Goal: Entertainment & Leisure: Browse casually

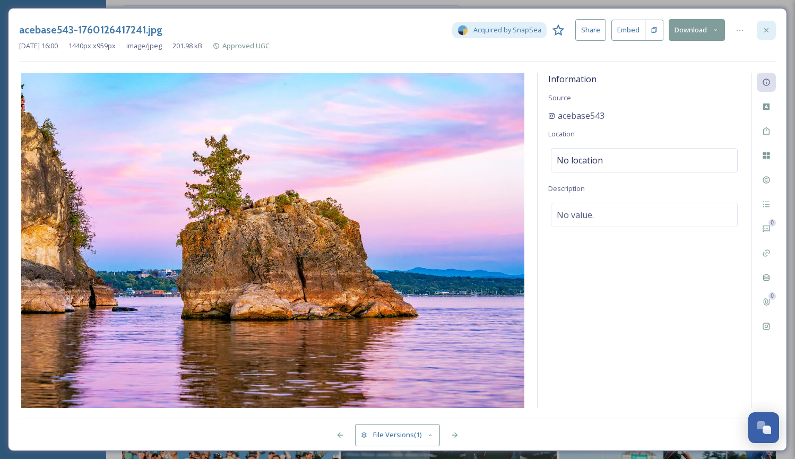
click at [761, 22] on div at bounding box center [766, 30] width 19 height 19
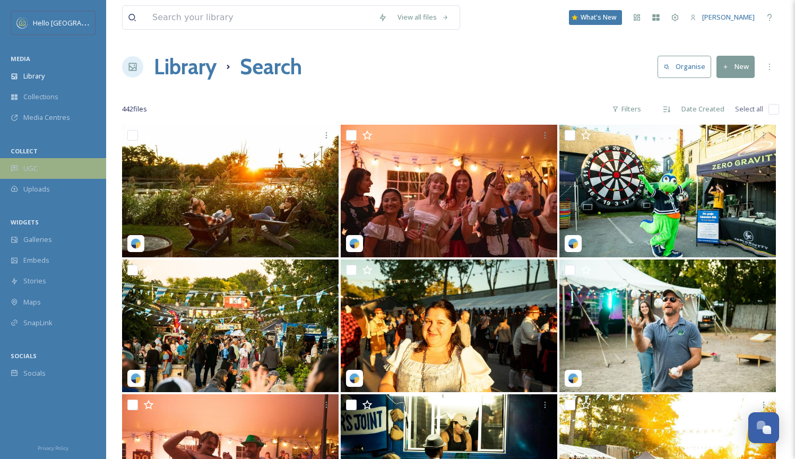
click at [51, 162] on div "UGC" at bounding box center [53, 168] width 106 height 21
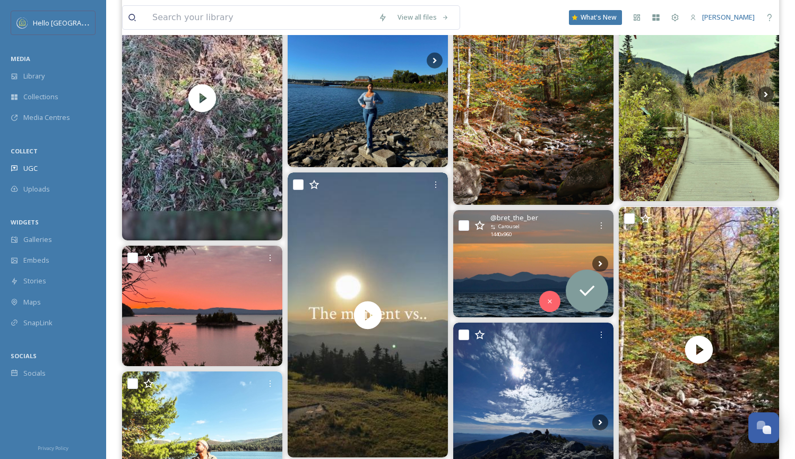
scroll to position [1579, 0]
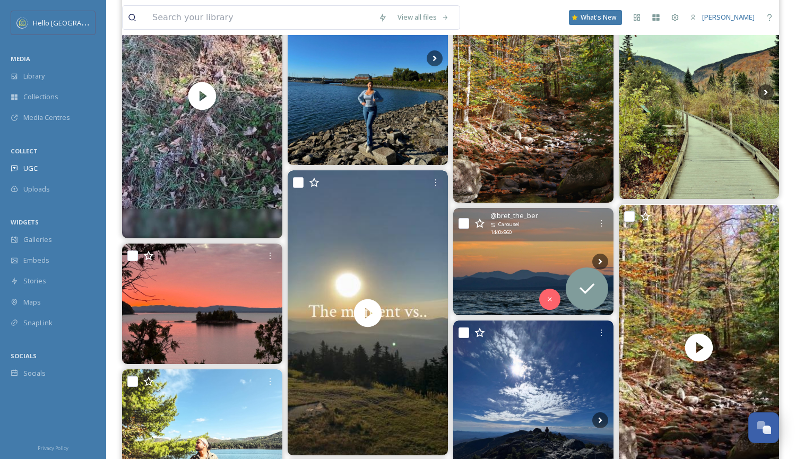
click at [511, 259] on img at bounding box center [533, 261] width 160 height 107
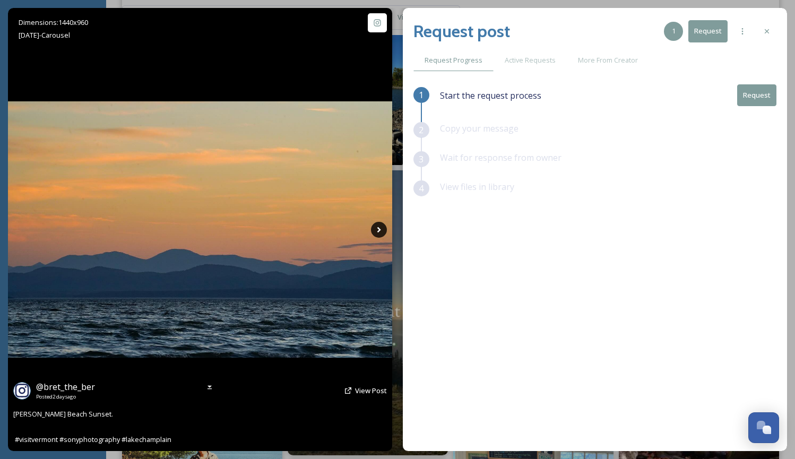
click at [376, 231] on icon at bounding box center [379, 230] width 16 height 16
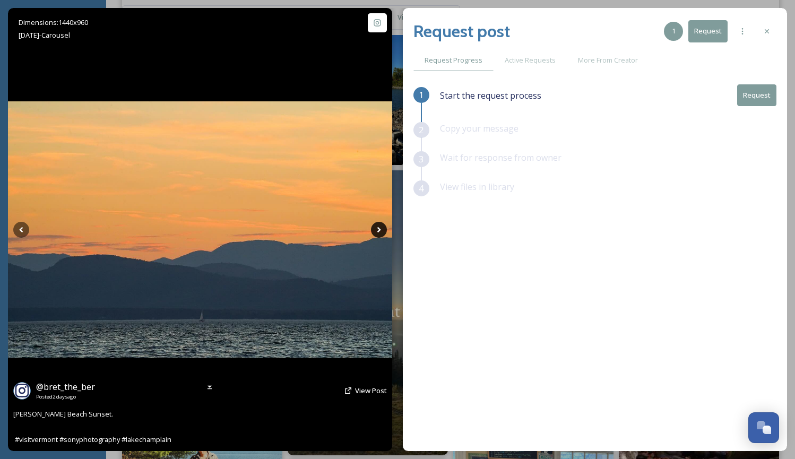
click at [376, 231] on icon at bounding box center [379, 230] width 16 height 16
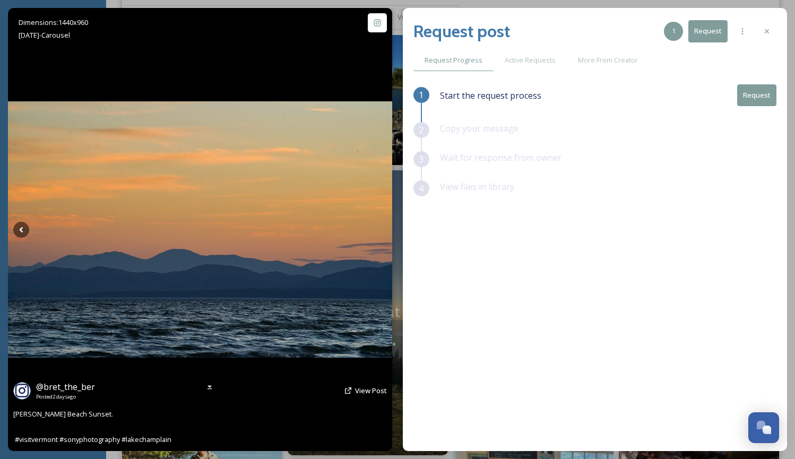
click at [12, 237] on img at bounding box center [200, 229] width 384 height 256
click at [357, 386] on span "View Post" at bounding box center [371, 391] width 32 height 10
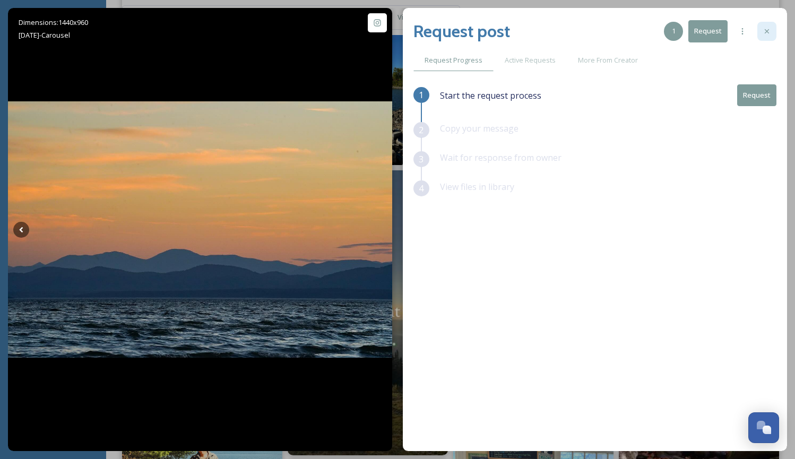
click at [771, 32] on div at bounding box center [766, 31] width 19 height 19
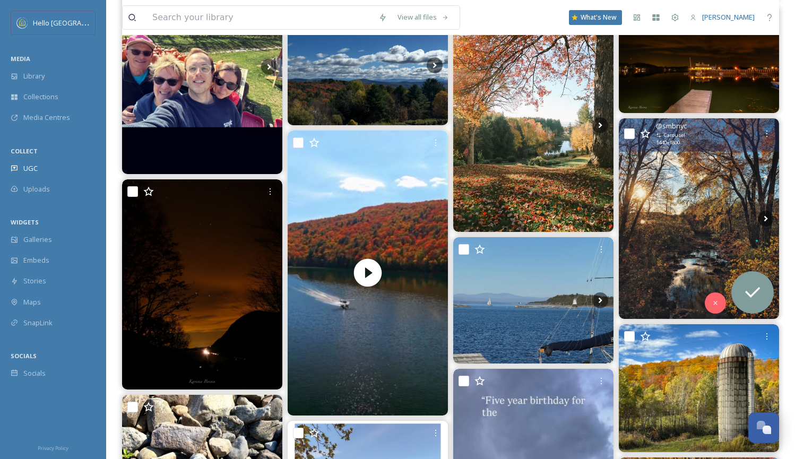
scroll to position [2525, 0]
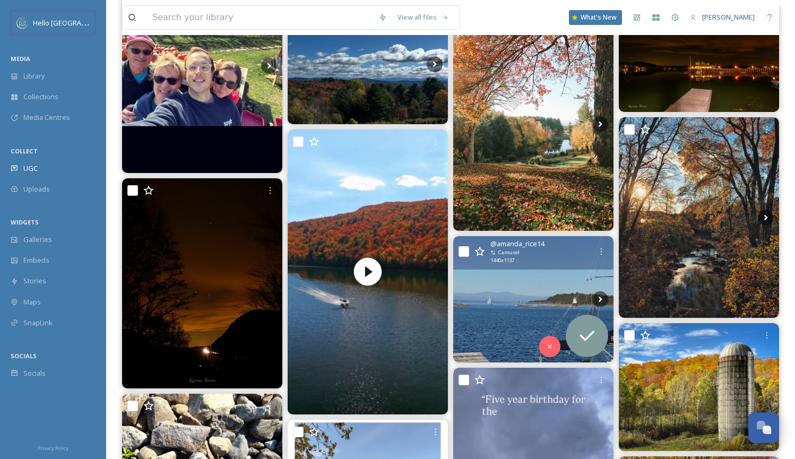
click at [551, 299] on img at bounding box center [533, 299] width 160 height 126
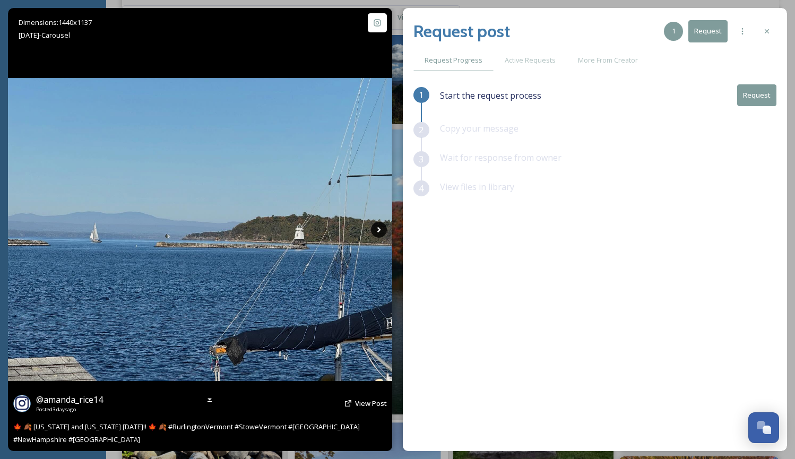
click at [375, 229] on icon at bounding box center [379, 230] width 16 height 16
click at [377, 227] on icon at bounding box center [379, 230] width 16 height 16
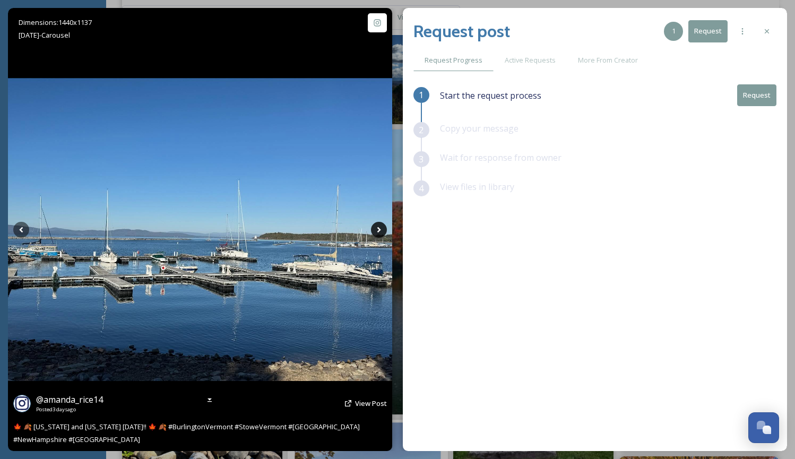
click at [373, 232] on icon at bounding box center [379, 230] width 16 height 16
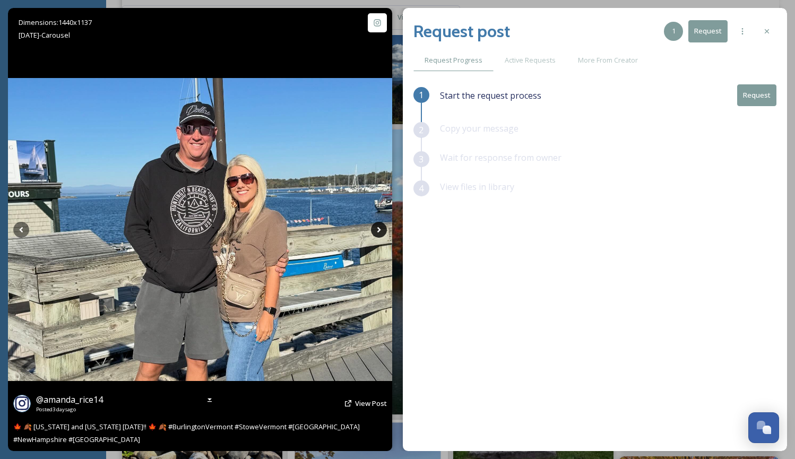
click at [375, 230] on icon at bounding box center [379, 230] width 16 height 16
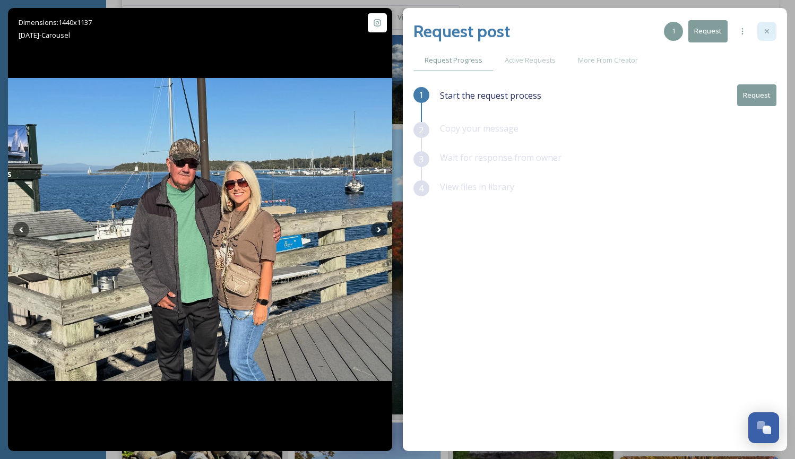
click at [766, 31] on icon at bounding box center [767, 31] width 4 height 4
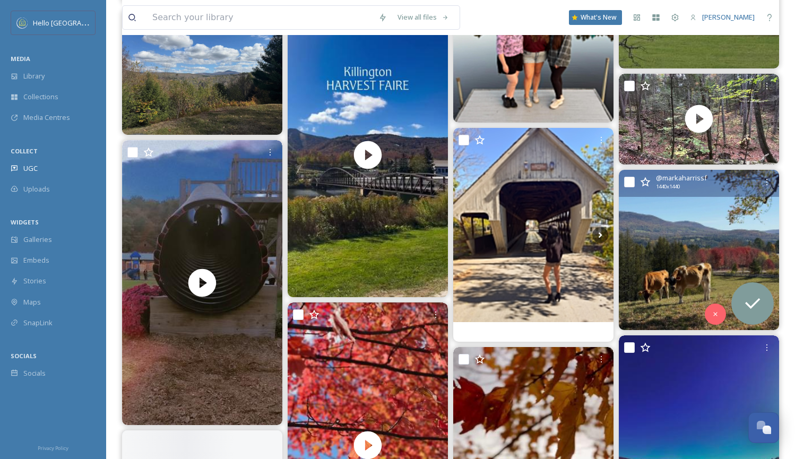
scroll to position [6179, 0]
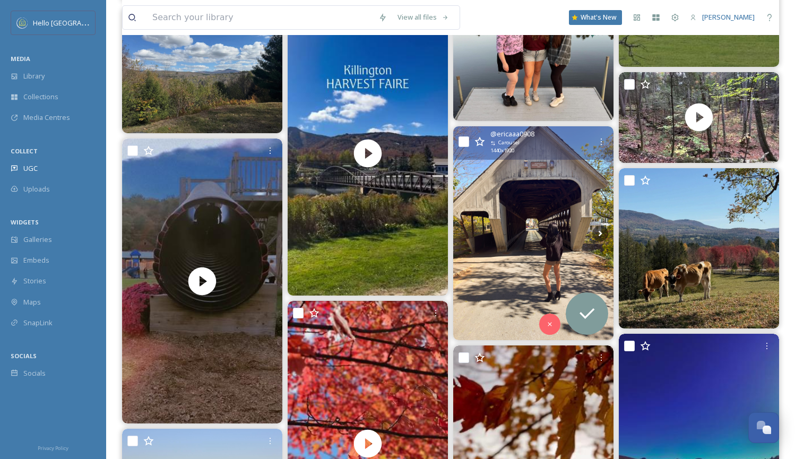
click at [561, 206] on img at bounding box center [533, 233] width 160 height 214
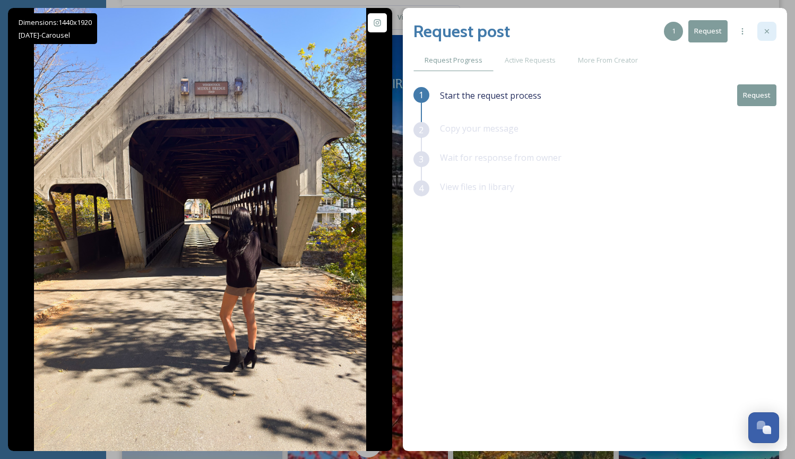
click at [764, 32] on icon at bounding box center [766, 31] width 8 height 8
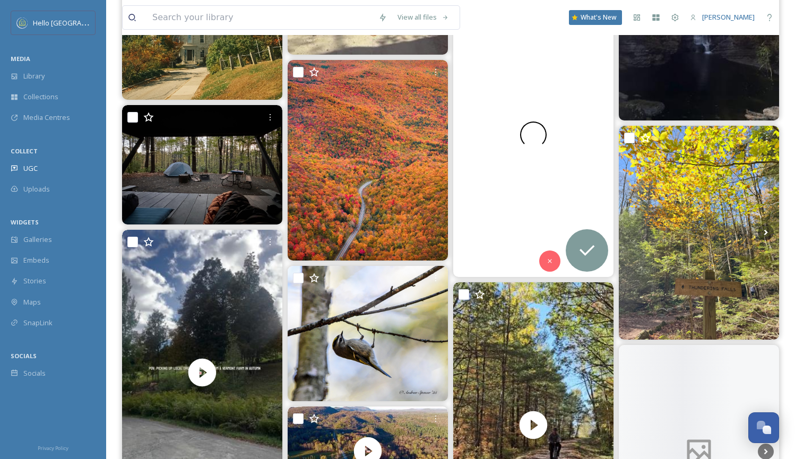
scroll to position [7475, 0]
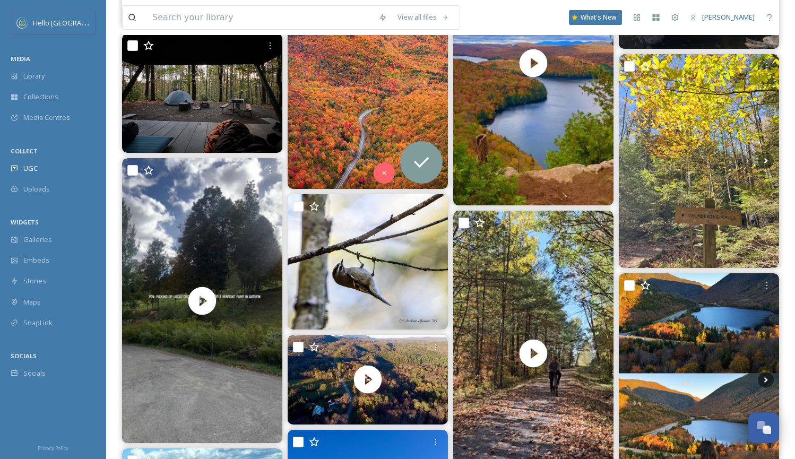
click at [382, 114] on img at bounding box center [368, 88] width 160 height 201
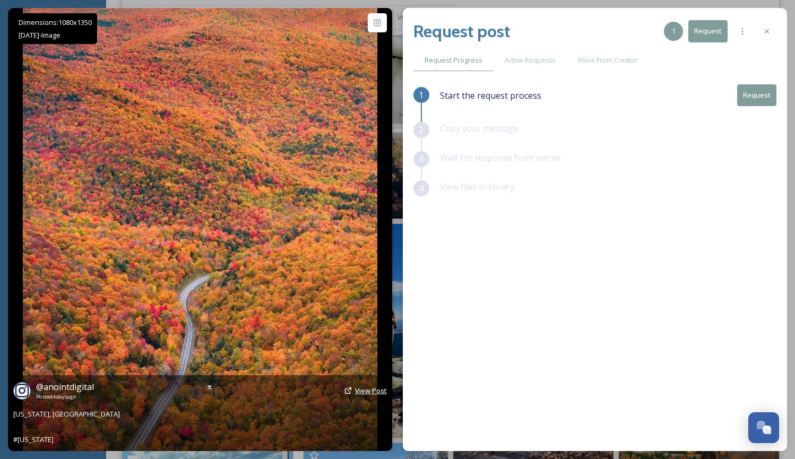
click at [362, 391] on span "View Post" at bounding box center [371, 391] width 32 height 10
click at [366, 391] on span "View Post" at bounding box center [371, 391] width 32 height 10
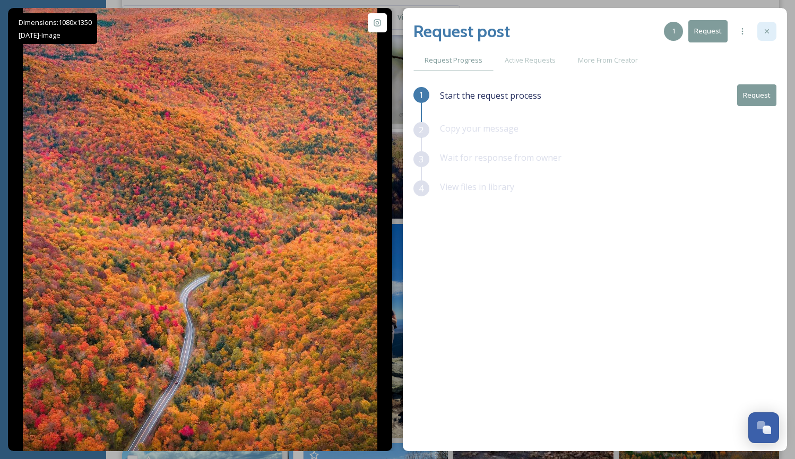
click at [769, 34] on icon at bounding box center [766, 31] width 8 height 8
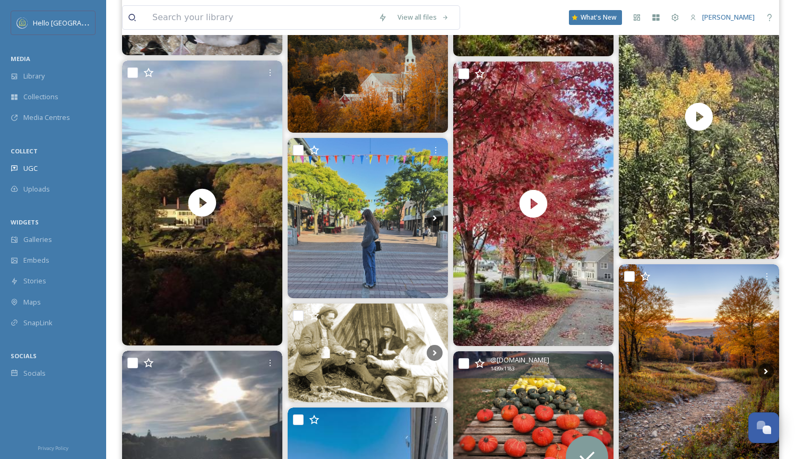
scroll to position [8705, 0]
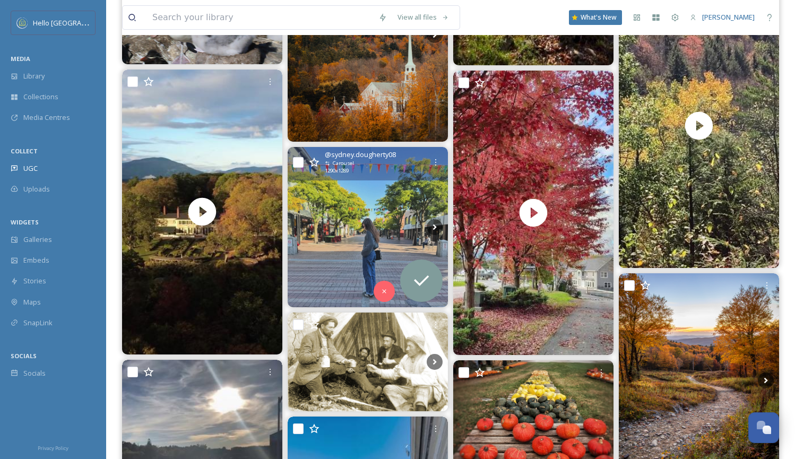
click at [400, 223] on img at bounding box center [368, 227] width 160 height 160
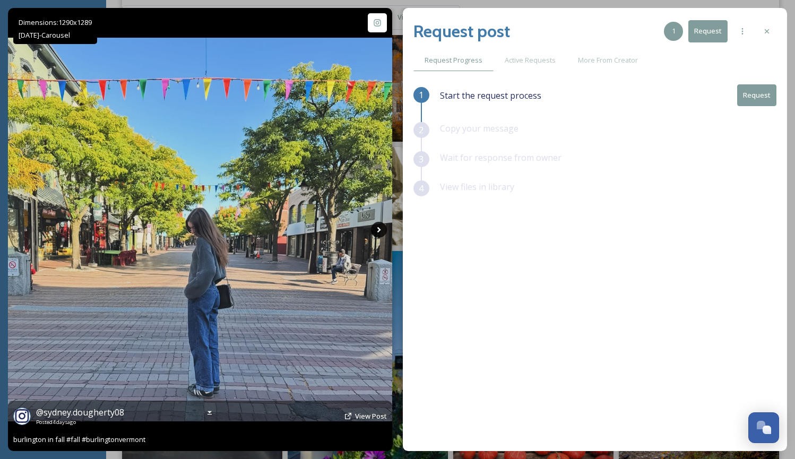
click at [379, 228] on icon at bounding box center [379, 230] width 4 height 6
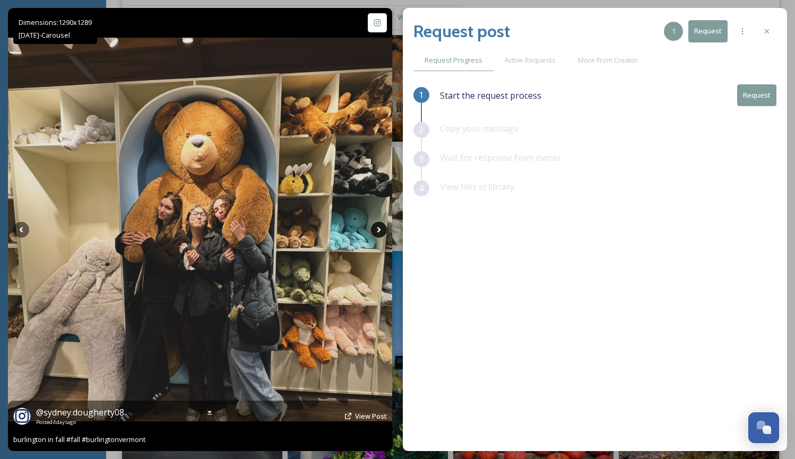
click at [374, 229] on icon at bounding box center [379, 230] width 16 height 16
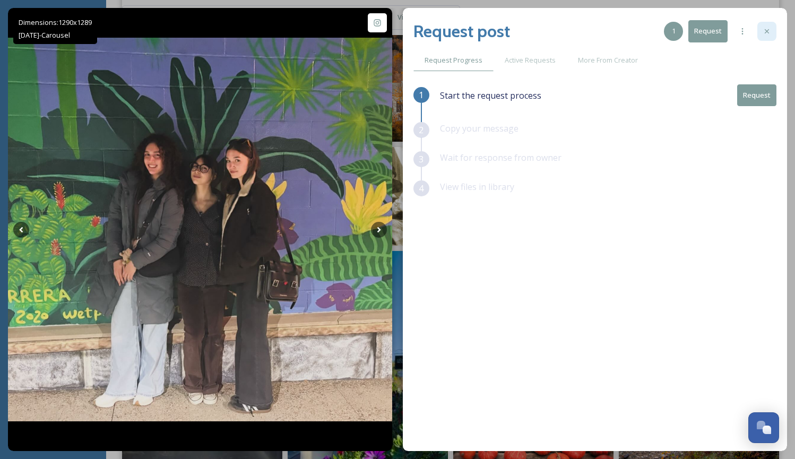
click at [764, 31] on icon at bounding box center [766, 31] width 8 height 8
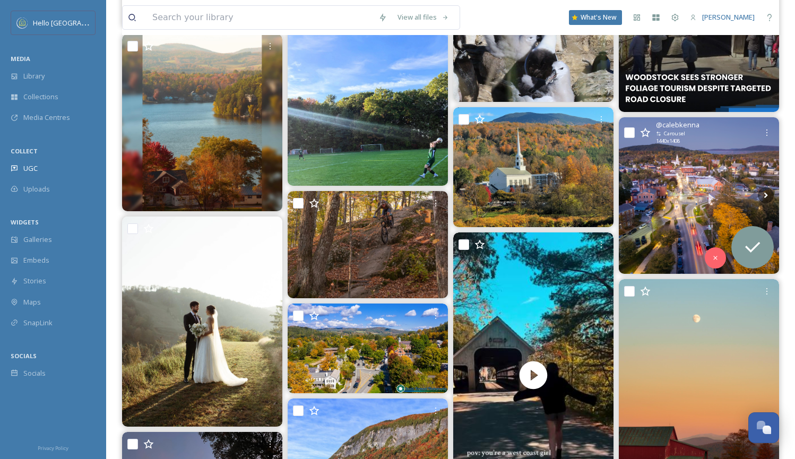
scroll to position [10961, 0]
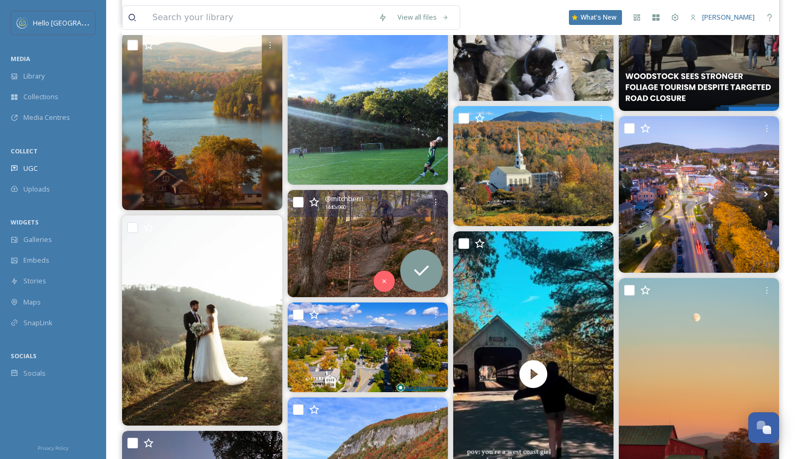
click at [326, 252] on img at bounding box center [368, 243] width 160 height 107
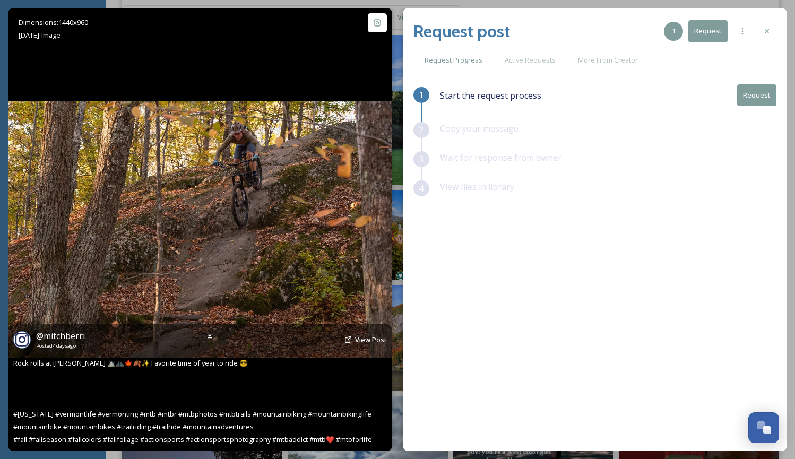
click at [367, 338] on span "View Post" at bounding box center [371, 340] width 32 height 10
click at [363, 338] on span "View Post" at bounding box center [371, 340] width 32 height 10
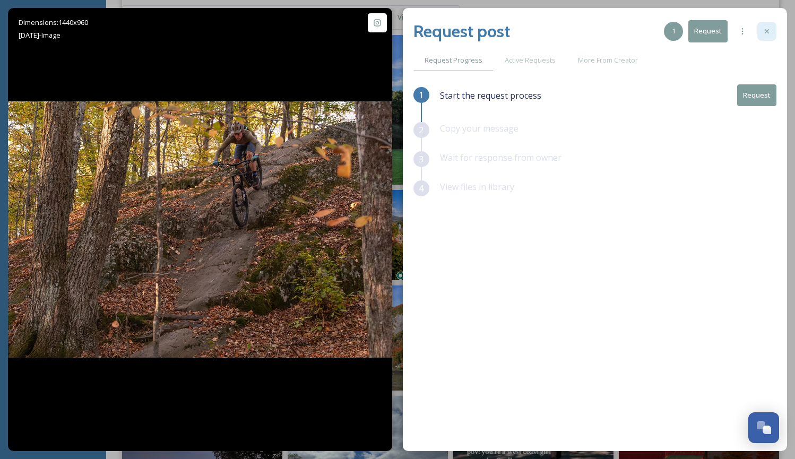
click at [769, 32] on icon at bounding box center [766, 31] width 8 height 8
